Goal: Find specific page/section: Find specific page/section

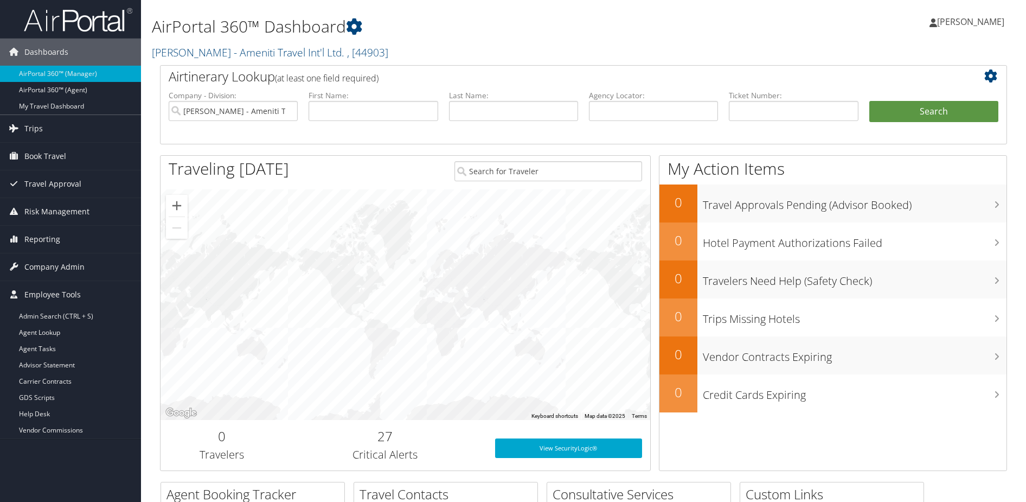
click at [63, 377] on link "Carrier Contracts" at bounding box center [70, 381] width 141 height 16
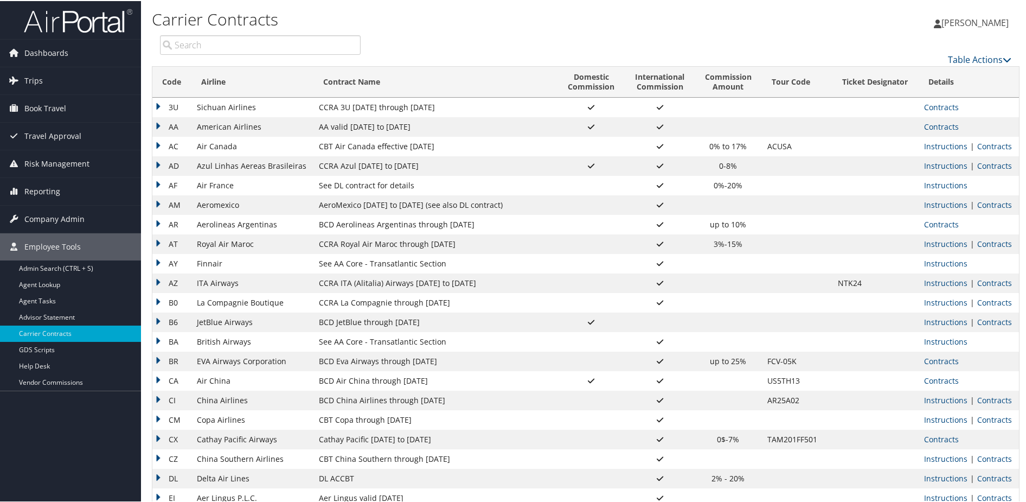
click at [203, 47] on input "search" at bounding box center [260, 44] width 201 height 20
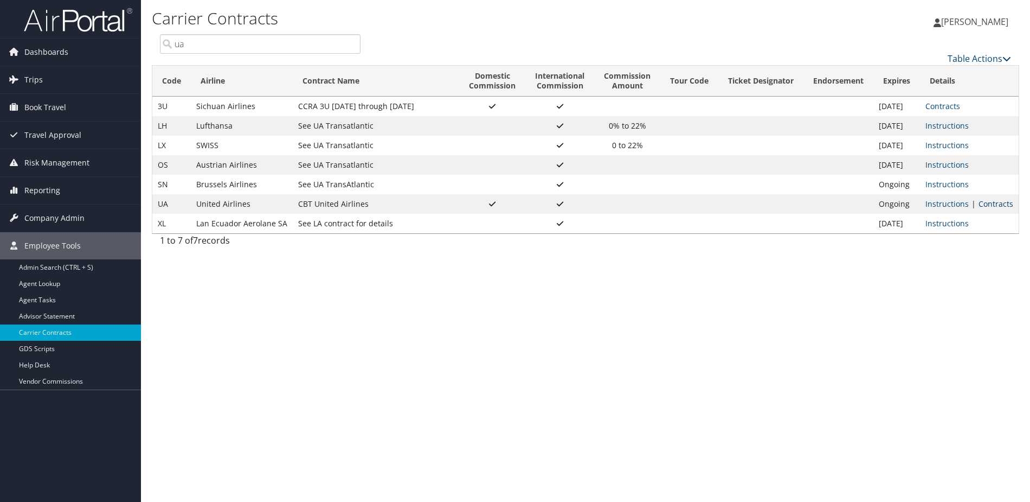
type input "ua"
click at [1001, 203] on link "Contracts" at bounding box center [996, 203] width 35 height 10
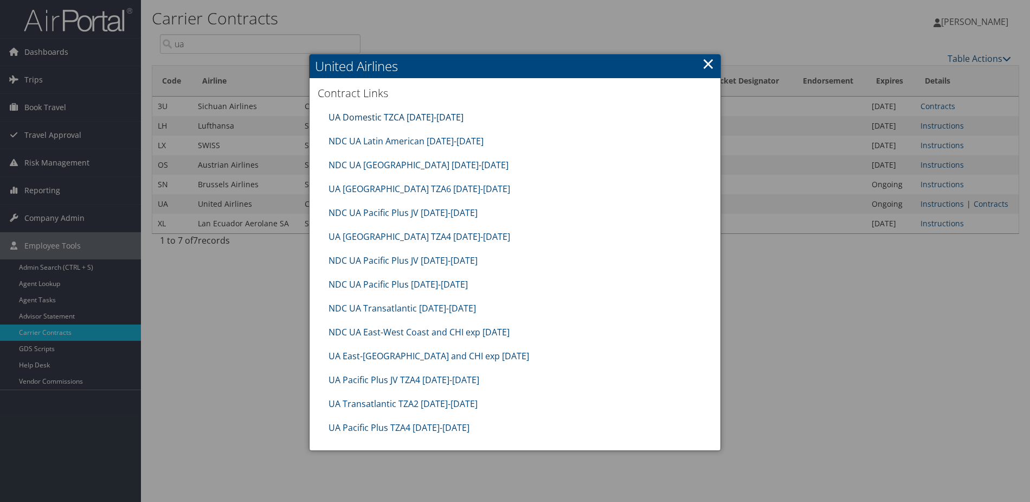
click at [376, 114] on link "UA Domestic TZCA 10.01.25-1.31.26" at bounding box center [396, 117] width 135 height 12
click at [710, 61] on link "×" at bounding box center [708, 64] width 12 height 22
